Goal: Check status: Check status

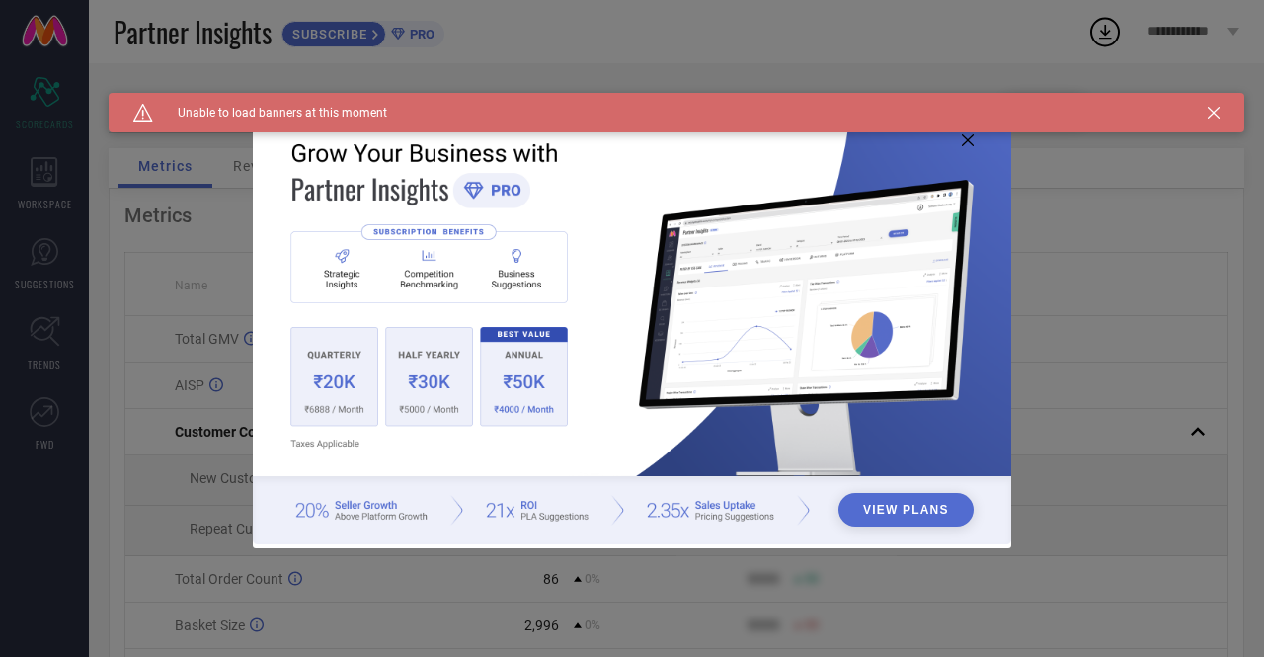
click at [1211, 111] on icon at bounding box center [1213, 113] width 12 height 12
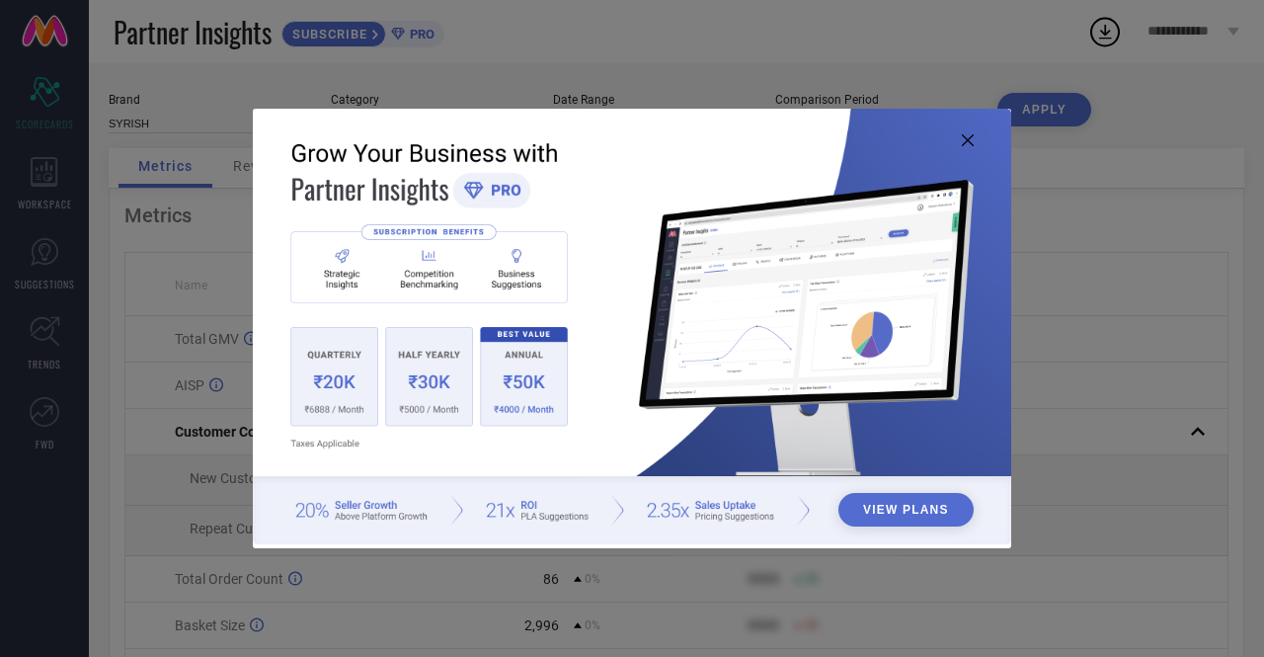
click at [968, 138] on icon at bounding box center [968, 140] width 12 height 12
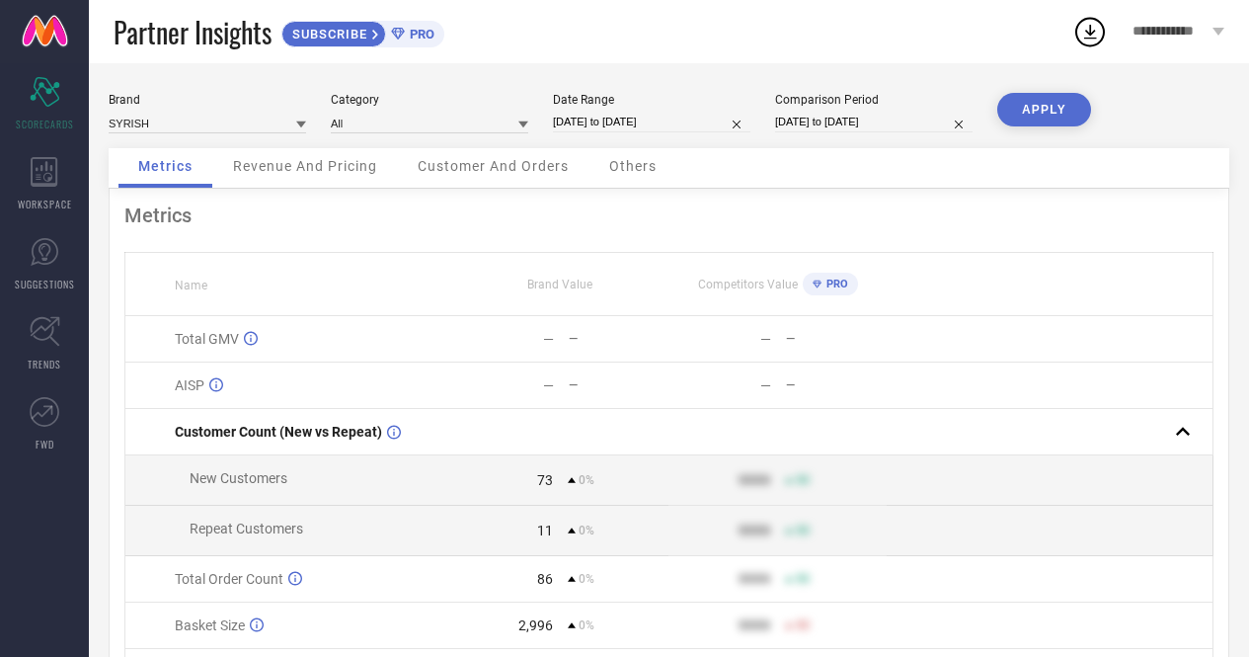
click at [1041, 116] on button "APPLY" at bounding box center [1044, 110] width 94 height 34
select select "6"
select select "2025"
select select "7"
select select "2025"
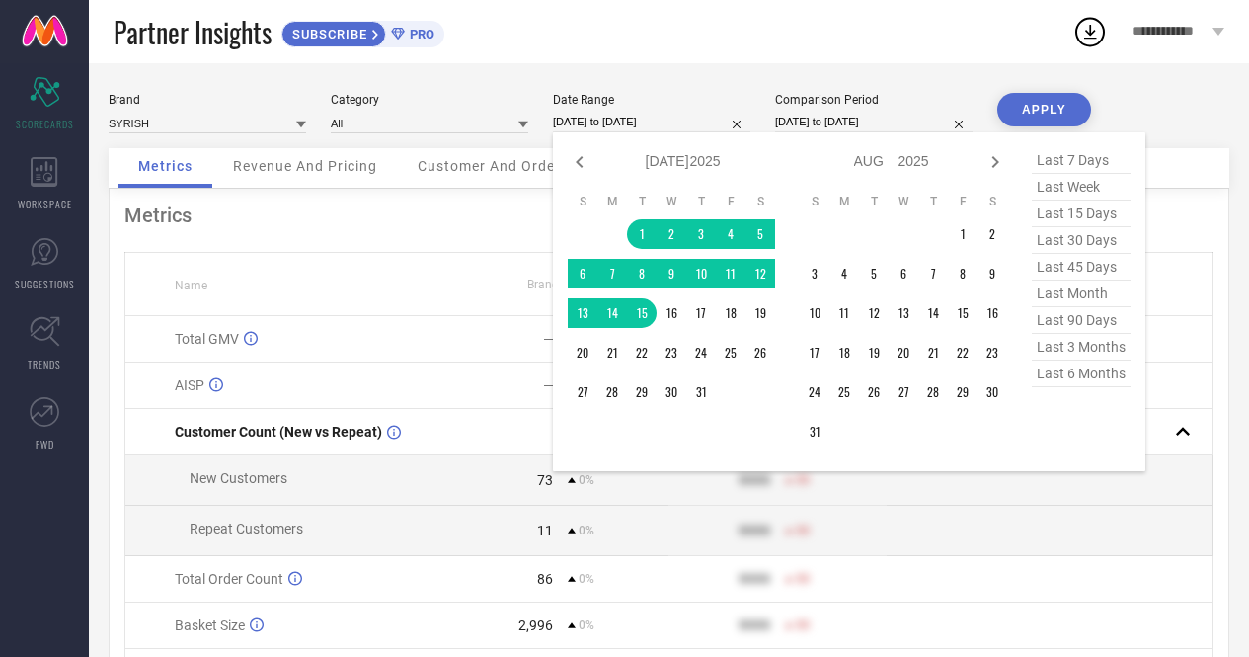
click at [669, 122] on input "[DATE] to [DATE]" at bounding box center [651, 122] width 197 height 21
click at [996, 161] on icon at bounding box center [995, 162] width 7 height 12
select select "7"
select select "2025"
select select "8"
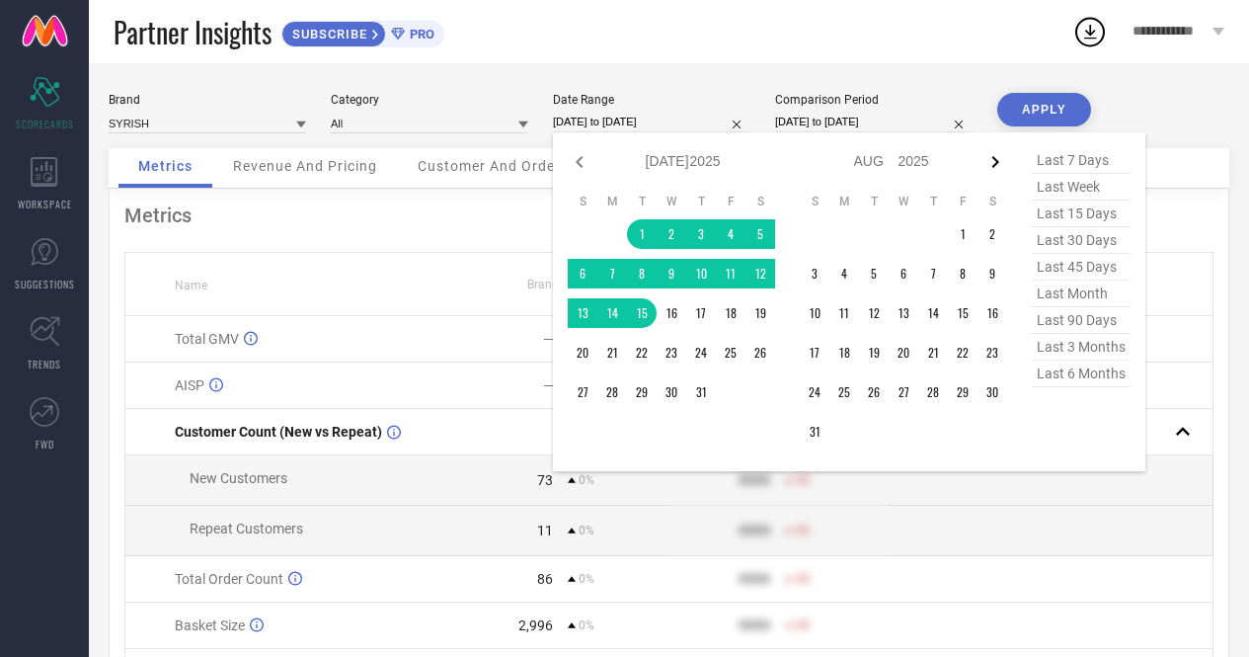
select select "2025"
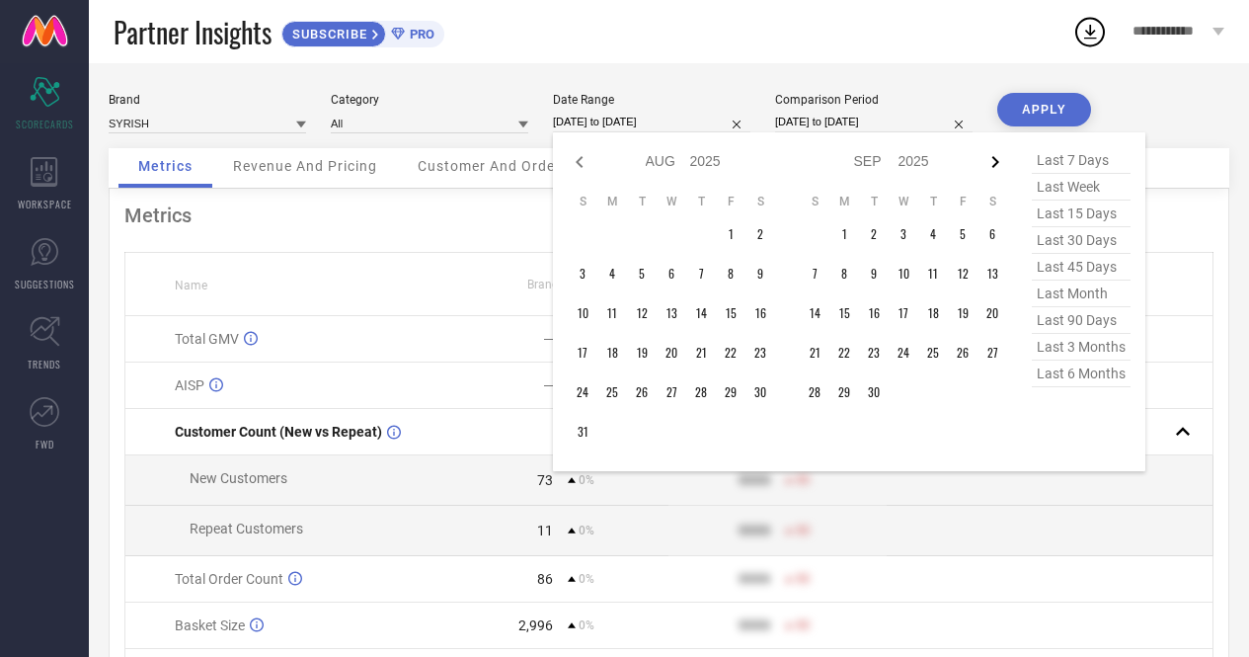
click at [996, 161] on icon at bounding box center [995, 162] width 7 height 12
select select "8"
select select "2025"
select select "9"
select select "2025"
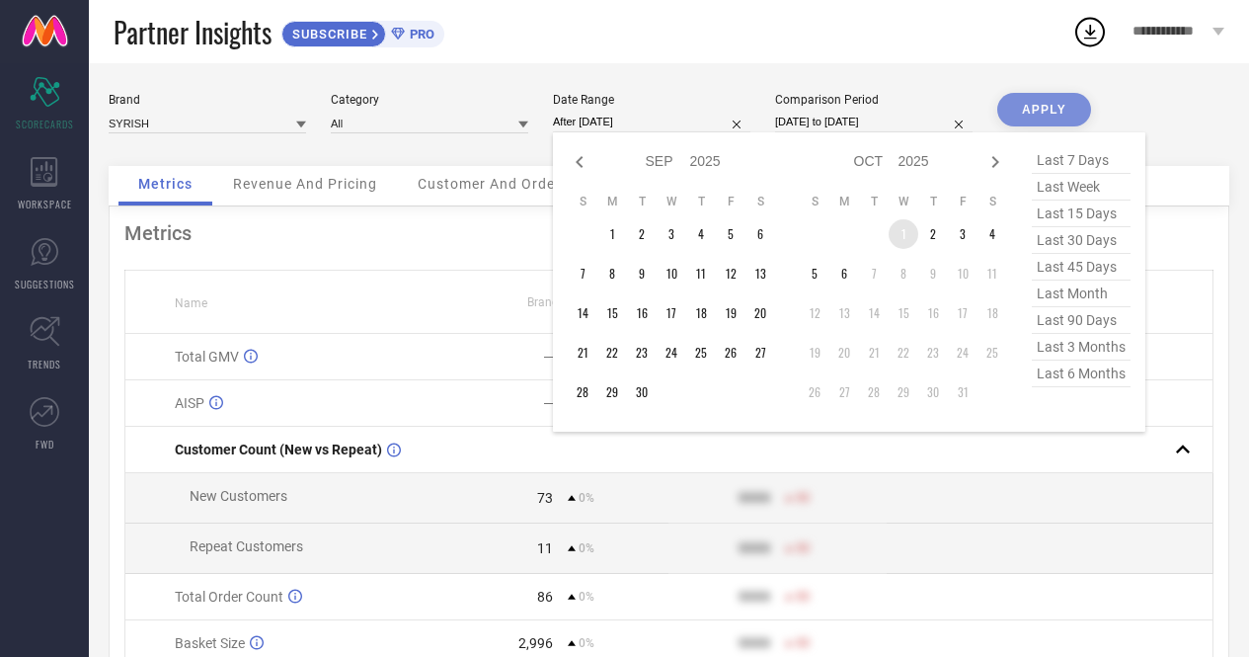
click at [897, 239] on td "1" at bounding box center [904, 234] width 30 height 30
type input "[DATE] to [DATE]"
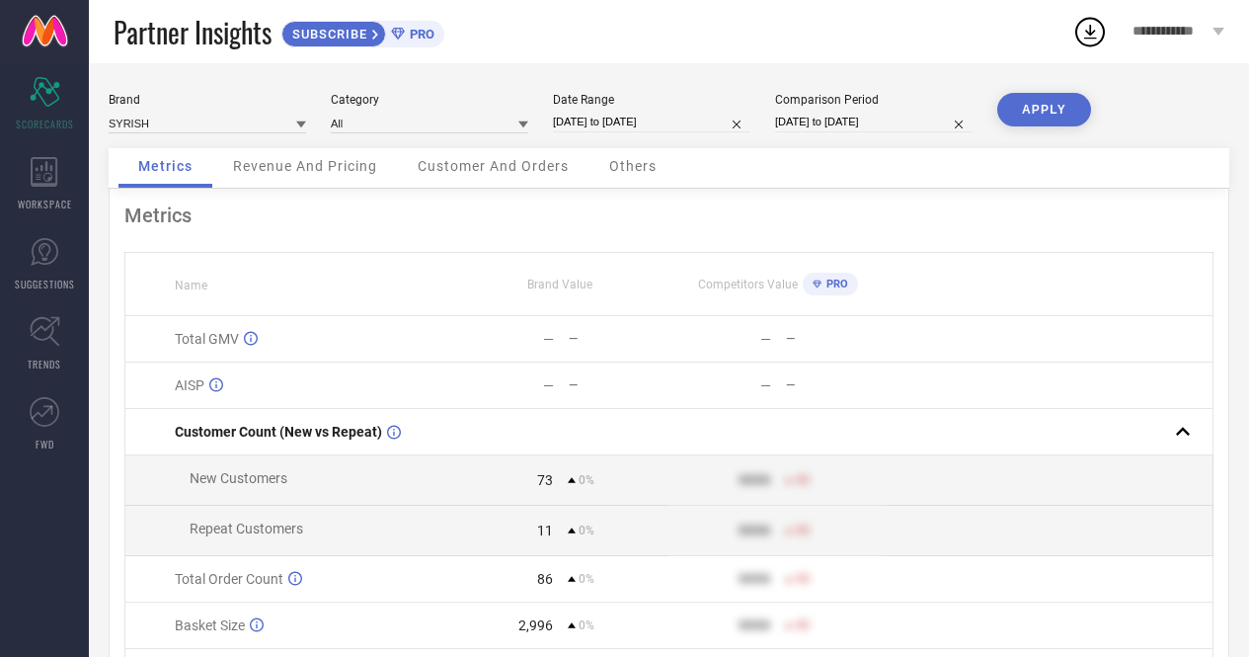
click at [1036, 116] on button "APPLY" at bounding box center [1044, 110] width 94 height 34
click at [862, 138] on div "Brand SYRISH Category All Date Range [DATE] to [DATE] Comparison Period [DATE] …" at bounding box center [669, 120] width 1121 height 55
select select "6"
select select "2025"
select select "7"
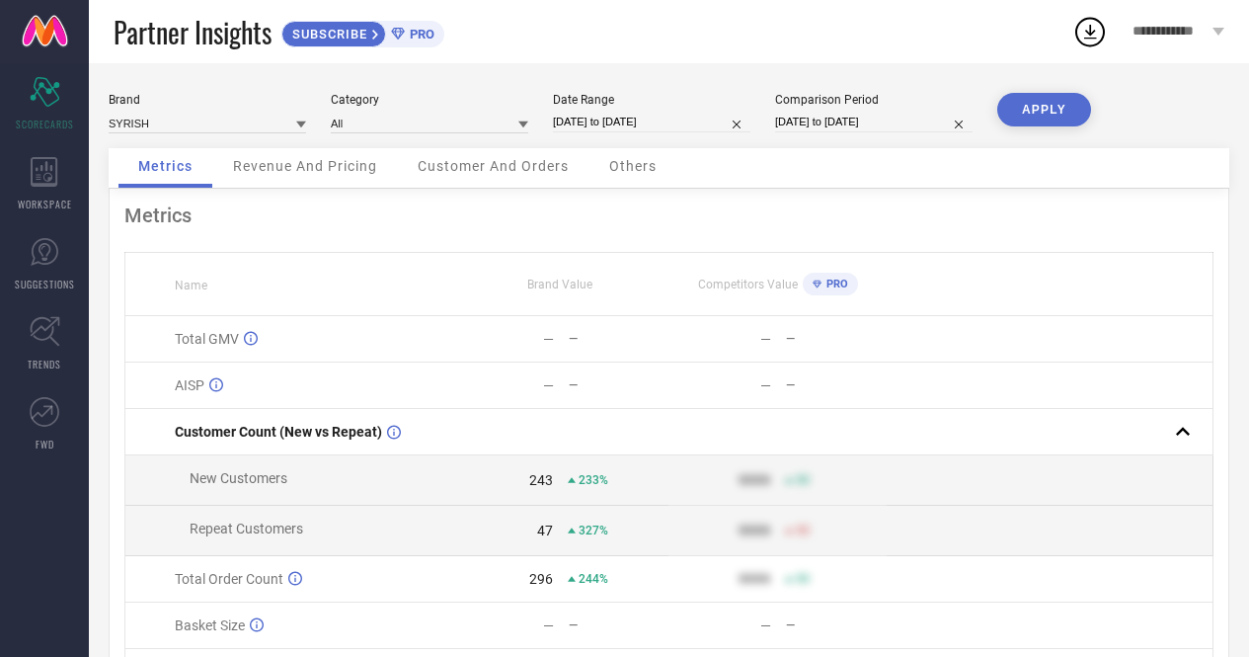
select select "2025"
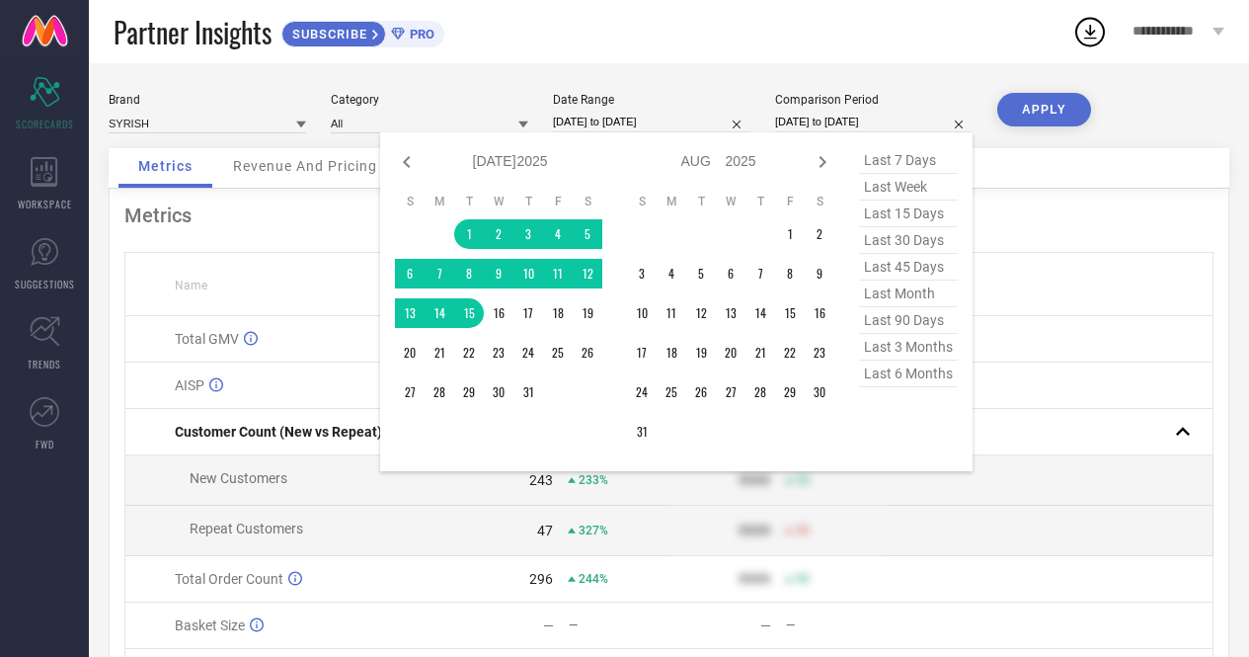
click at [847, 116] on input "[DATE] to [DATE]" at bounding box center [873, 122] width 197 height 21
click at [827, 162] on icon at bounding box center [823, 162] width 24 height 24
select select "7"
select select "2025"
select select "8"
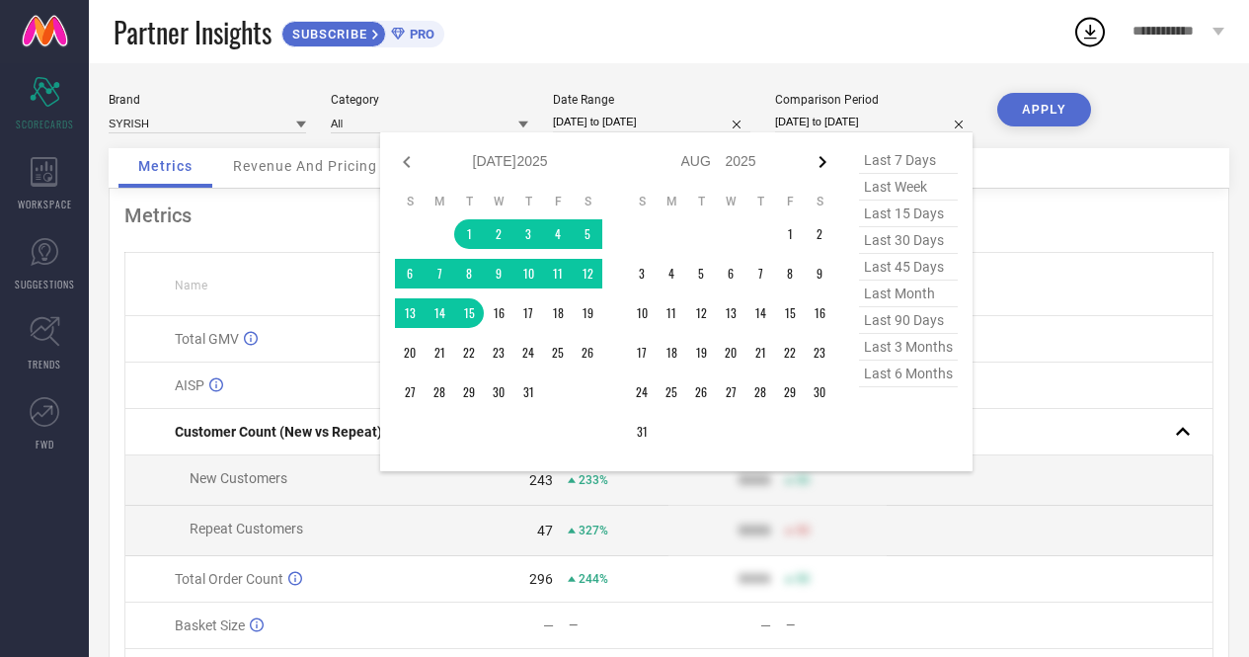
select select "2025"
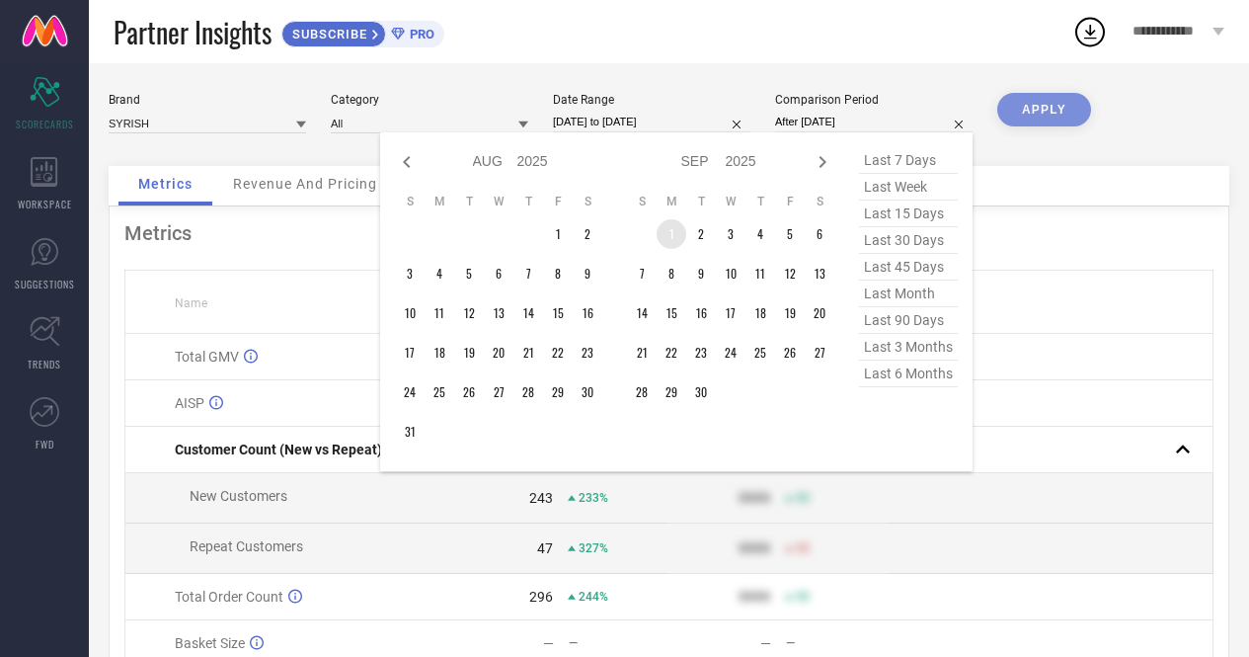
click at [670, 238] on td "1" at bounding box center [672, 234] width 30 height 30
type input "[DATE] to [DATE]"
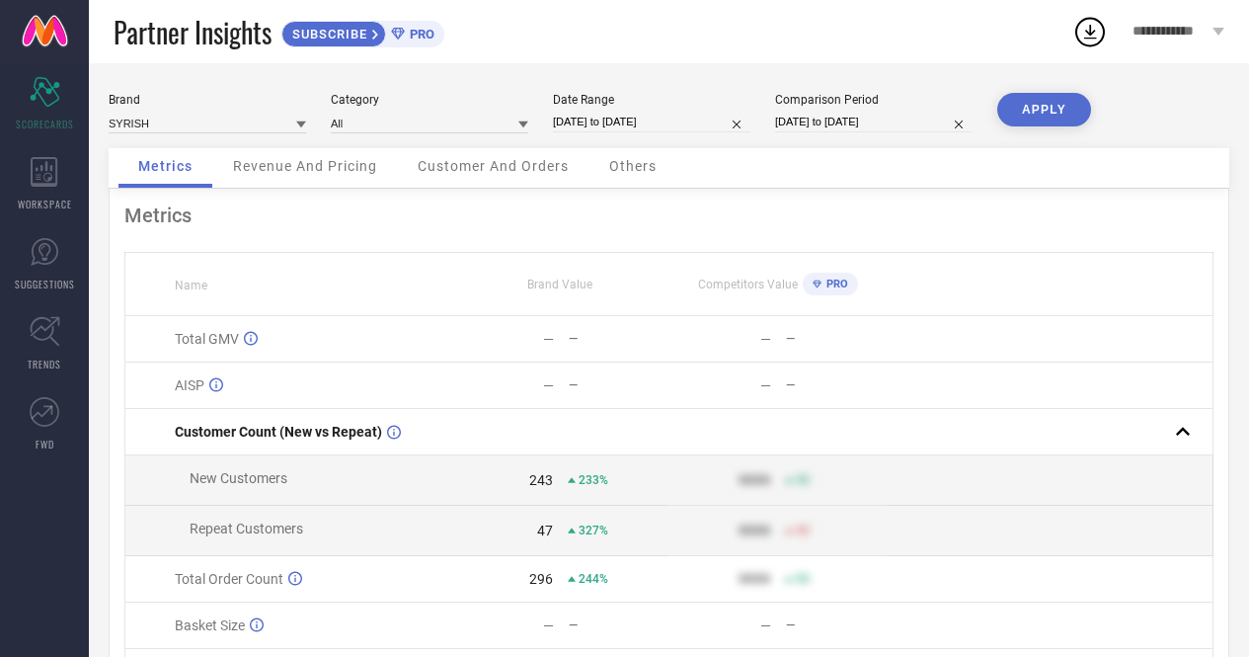
click at [1042, 116] on button "APPLY" at bounding box center [1044, 110] width 94 height 34
